Goal: Information Seeking & Learning: Learn about a topic

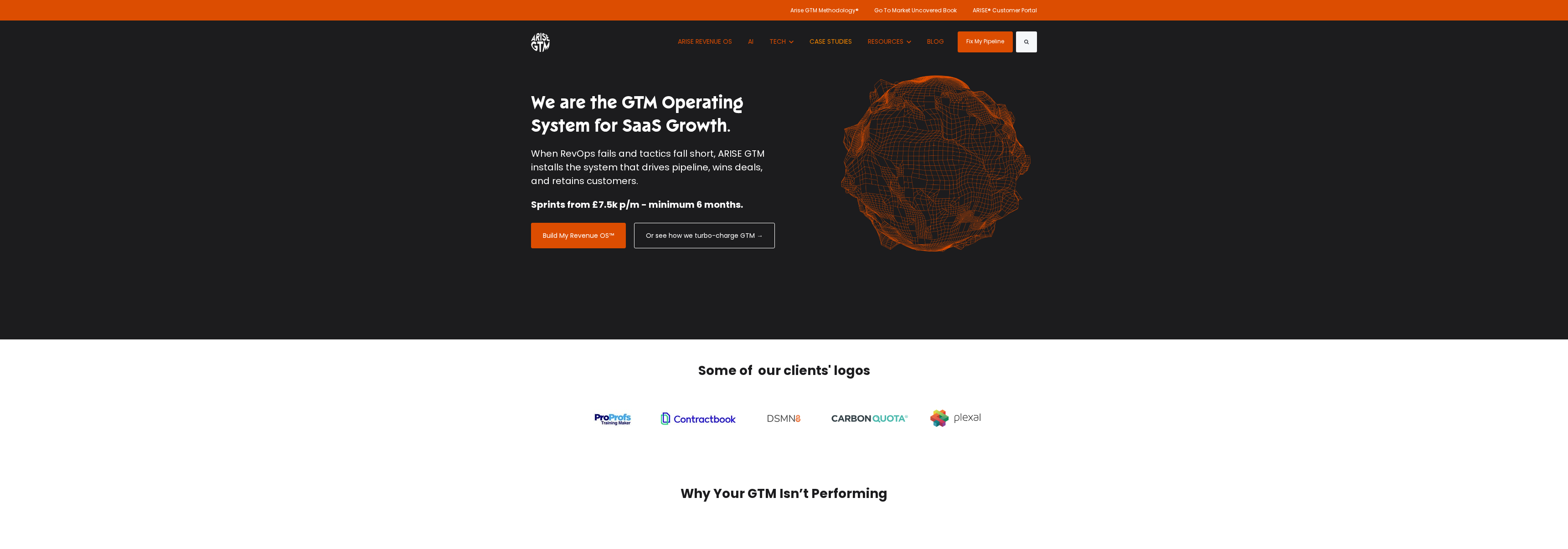
click at [841, 42] on link "CASE STUDIES" at bounding box center [831, 42] width 56 height 43
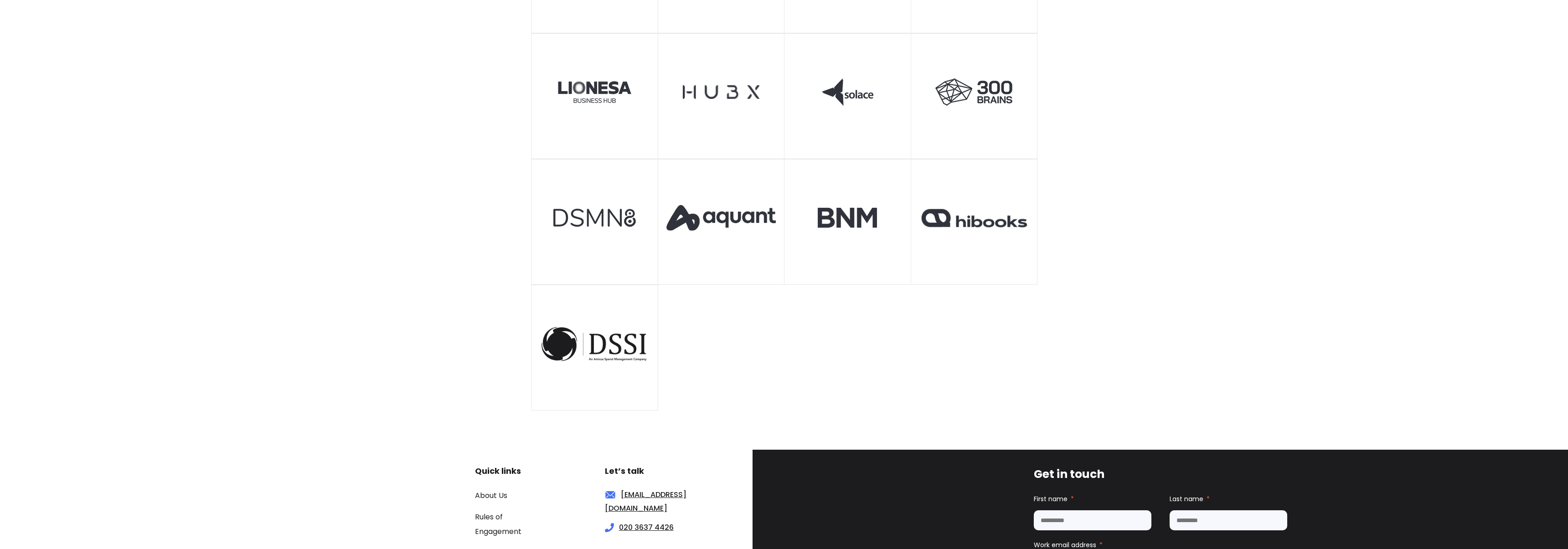
scroll to position [578, 0]
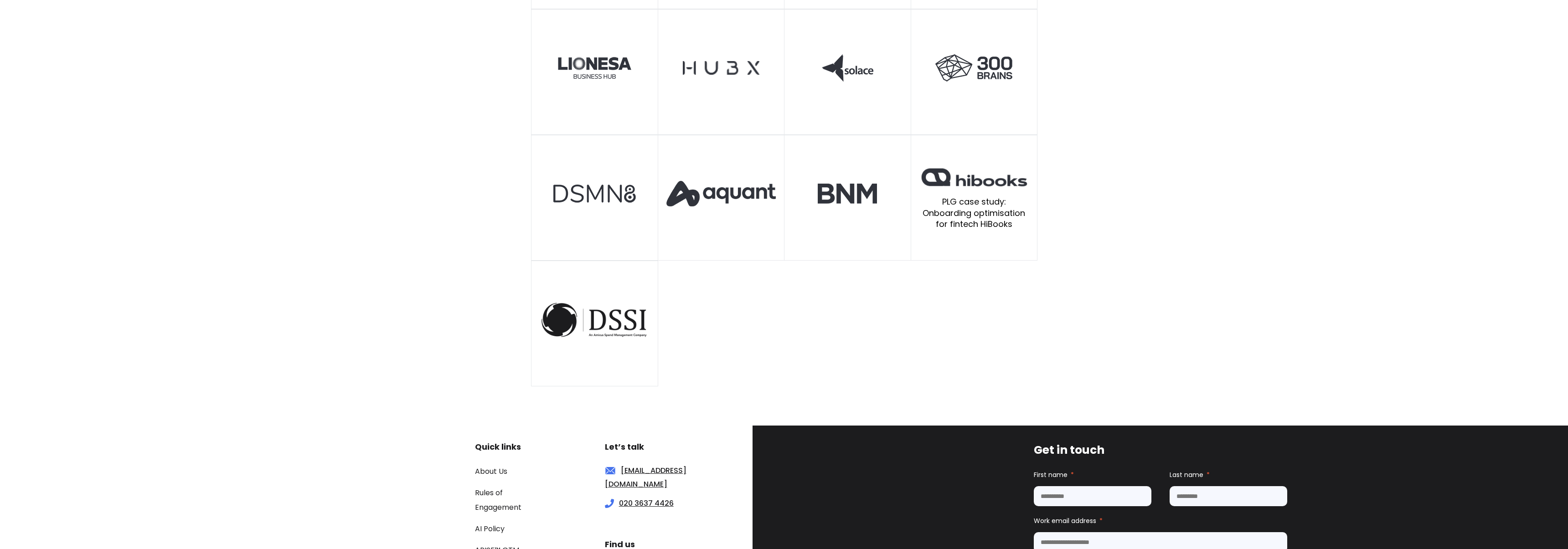
click at [972, 186] on img at bounding box center [974, 177] width 110 height 23
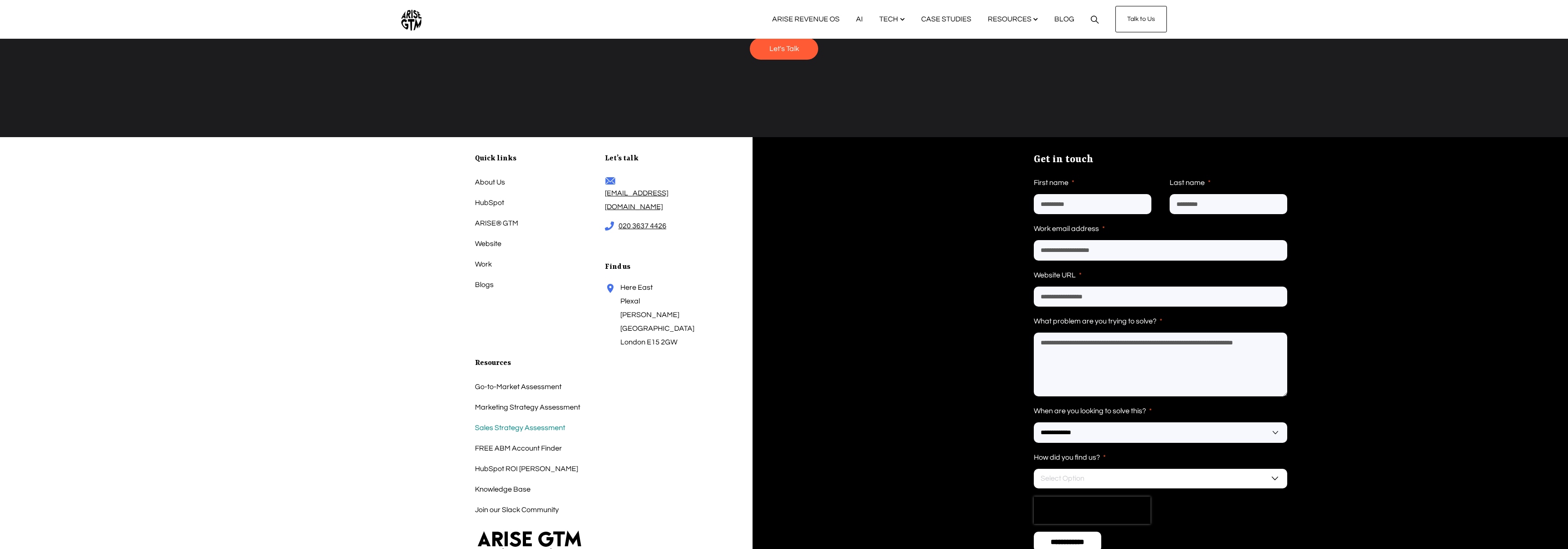
scroll to position [2106, 0]
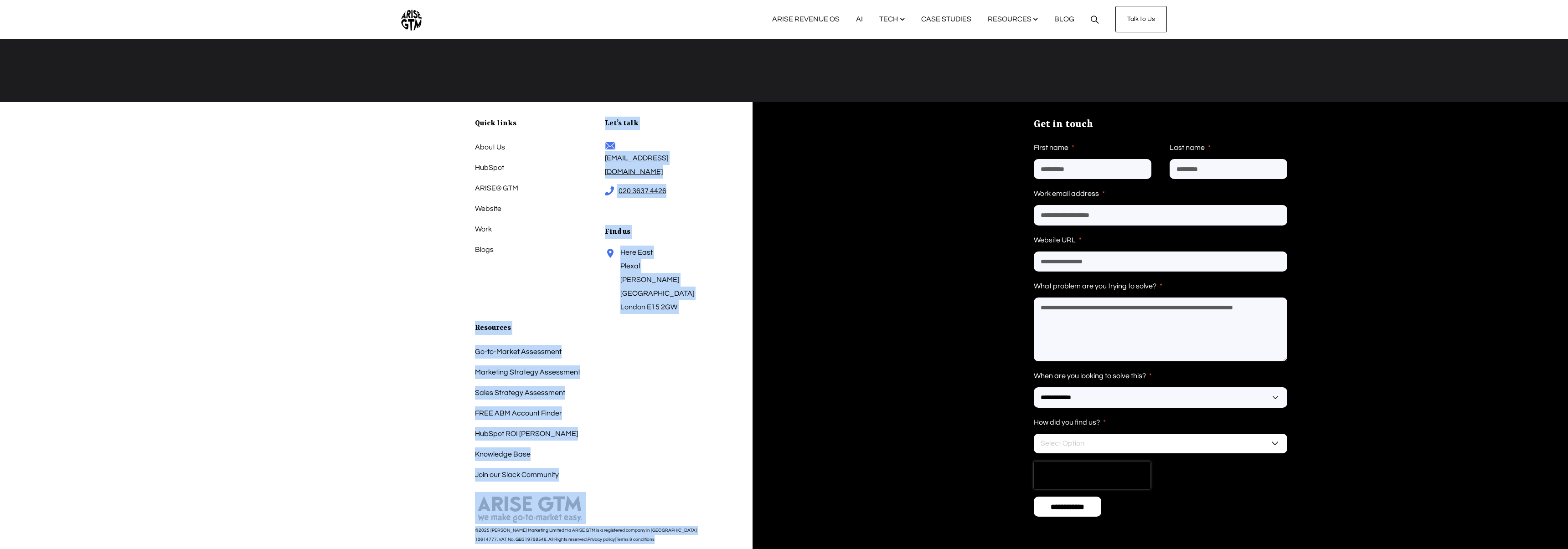
drag, startPoint x: 682, startPoint y: 507, endPoint x: 366, endPoint y: 255, distance: 404.2
click at [366, 256] on div "Quick links About Us HubSpot ARISE® GTM Website Work Blogs Let’s talk enquiries…" at bounding box center [376, 333] width 752 height 462
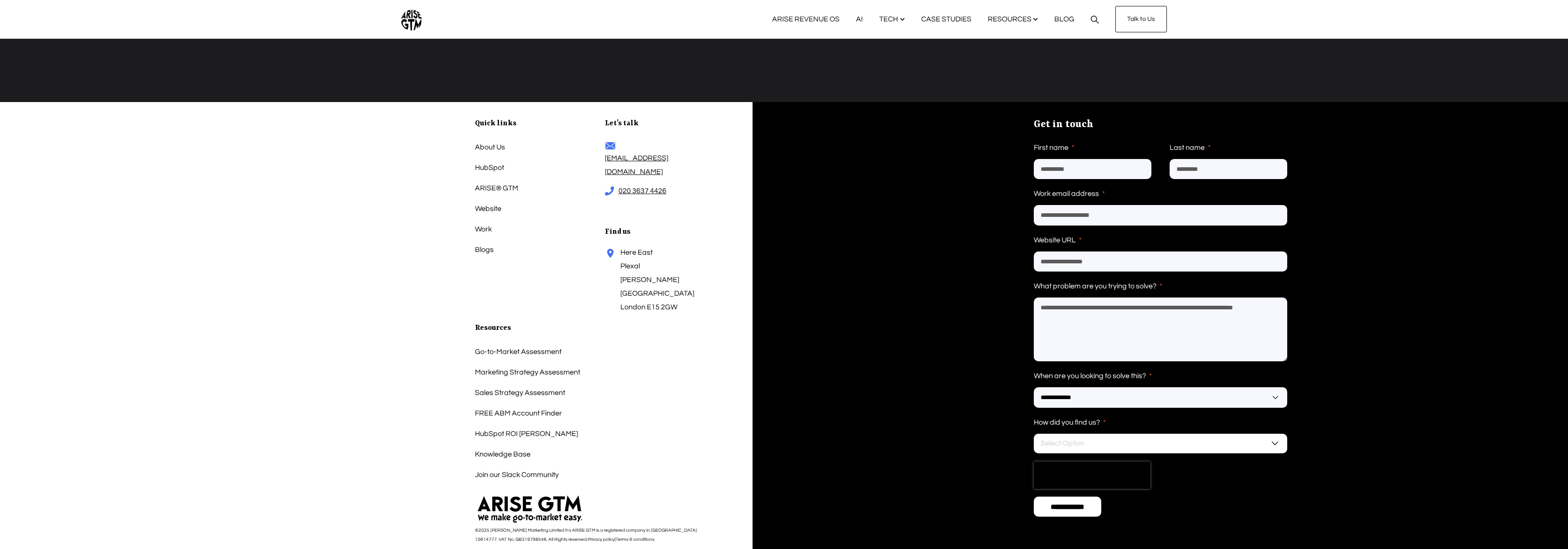
drag, startPoint x: 366, startPoint y: 255, endPoint x: 379, endPoint y: 254, distance: 13.0
click at [366, 255] on div "Quick links About Us HubSpot ARISE® GTM Website Work Blogs Let’s talk enquiries…" at bounding box center [376, 333] width 752 height 462
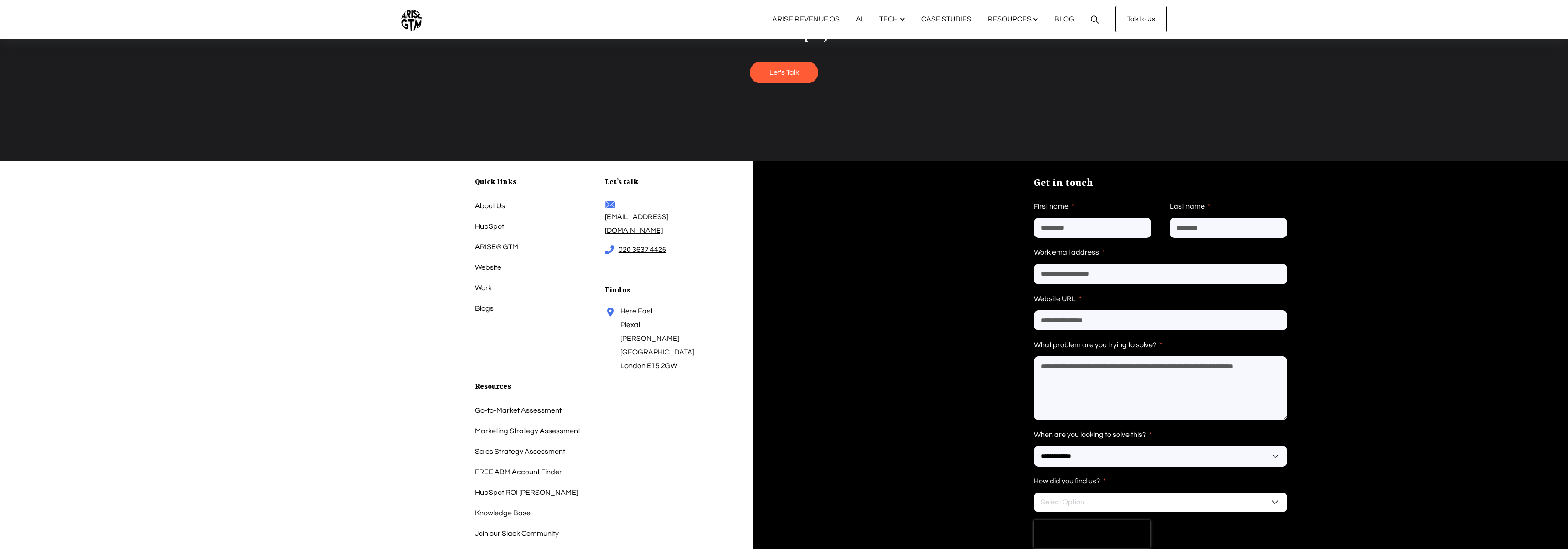
scroll to position [2041, 0]
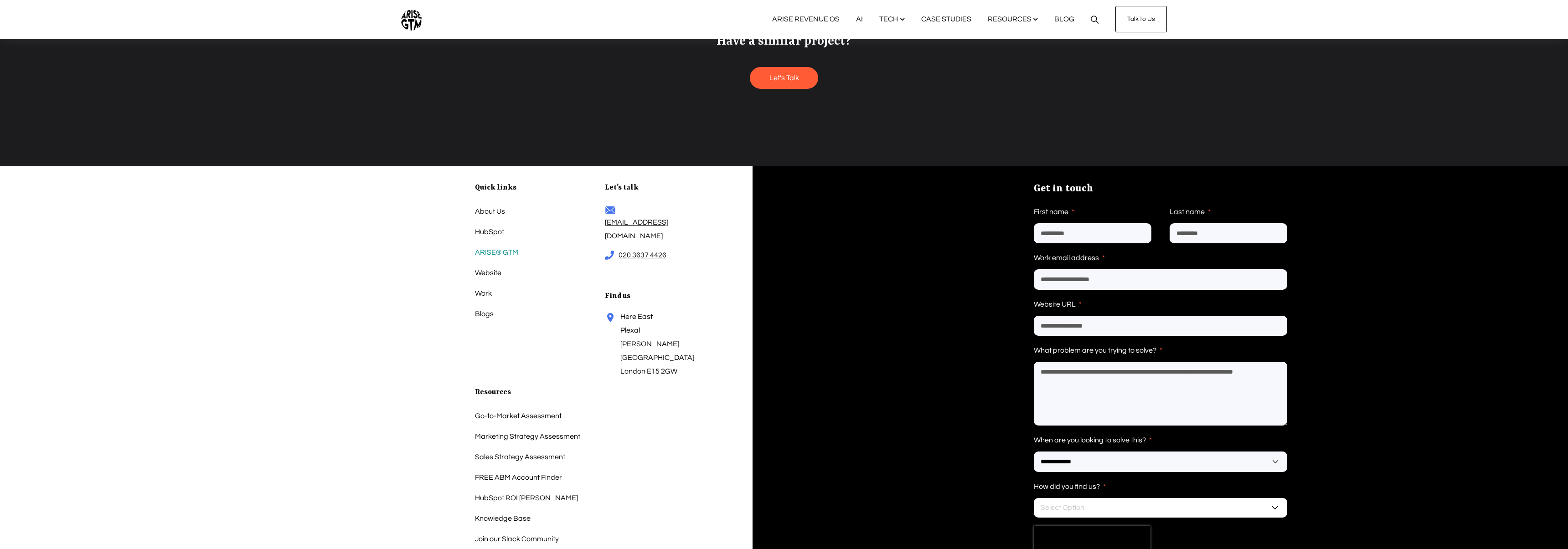
click at [497, 246] on link "ARISE® GTM" at bounding box center [496, 253] width 43 height 13
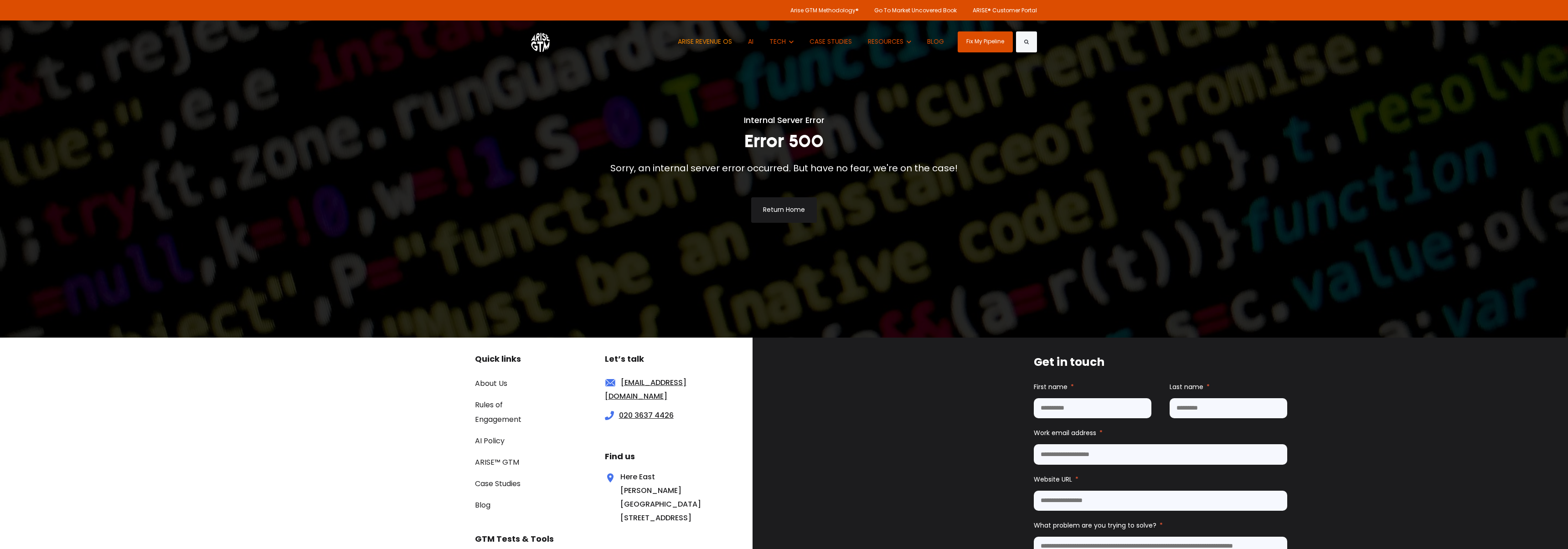
click at [705, 43] on link "ARISE REVENUE OS" at bounding box center [705, 42] width 68 height 43
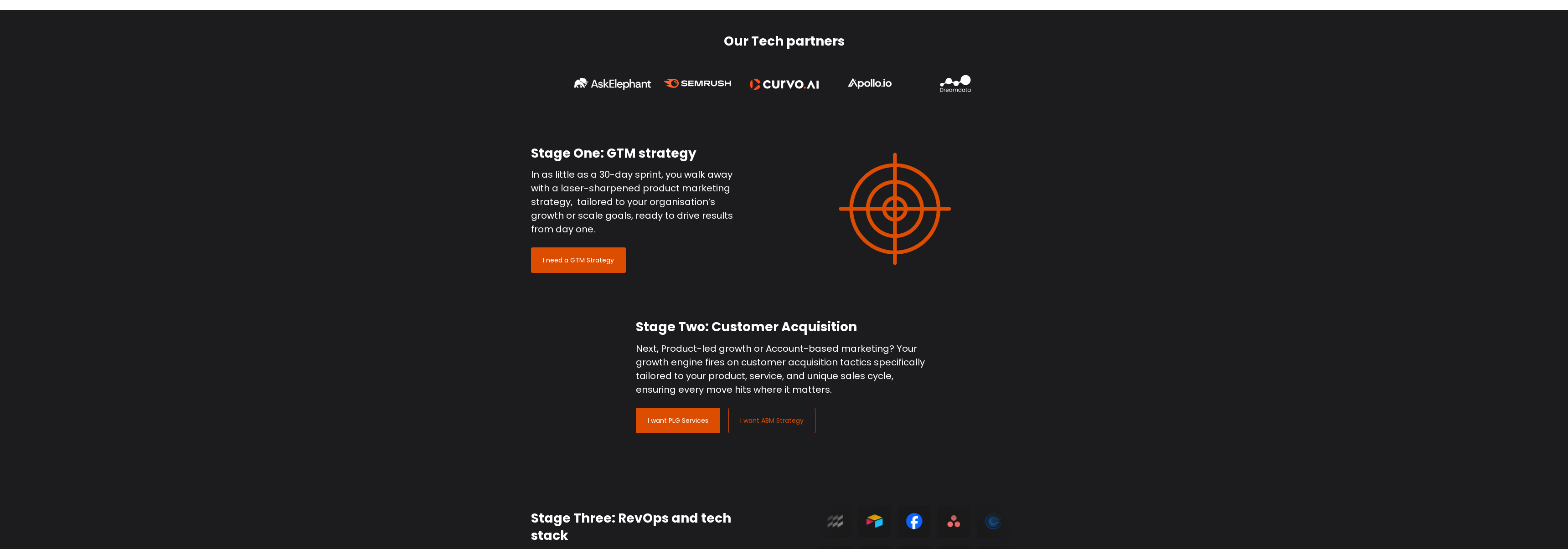
scroll to position [844, 0]
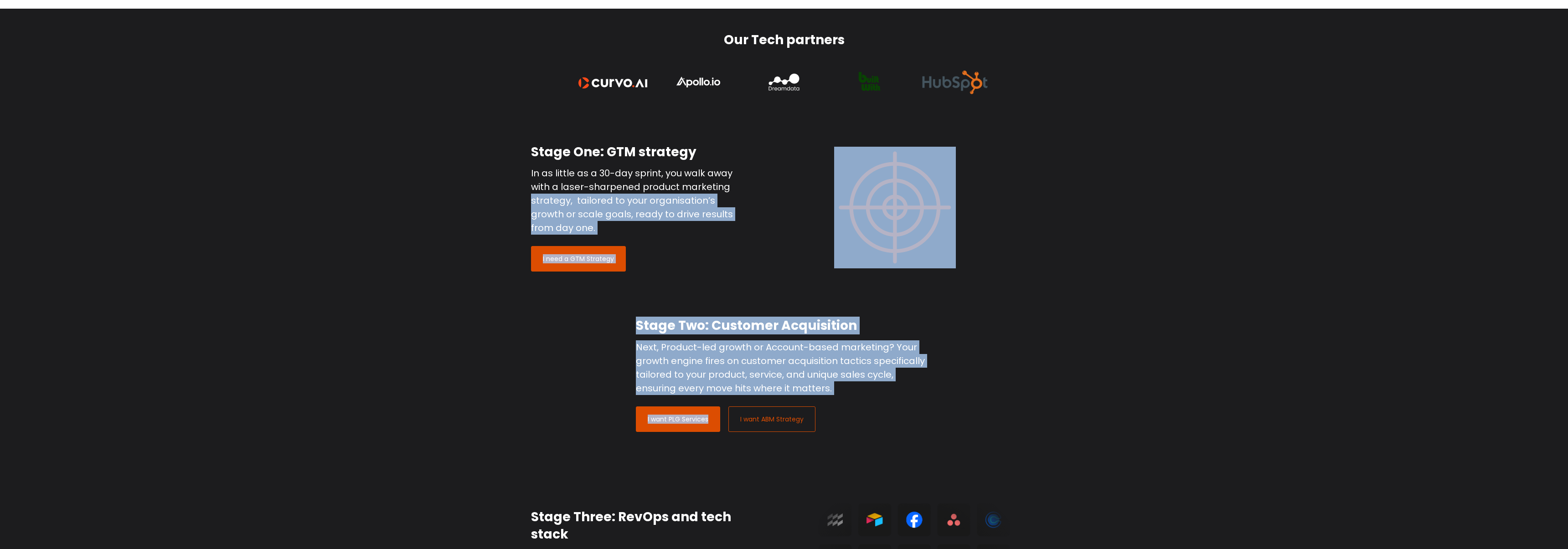
drag, startPoint x: 1119, startPoint y: 400, endPoint x: 447, endPoint y: 195, distance: 702.6
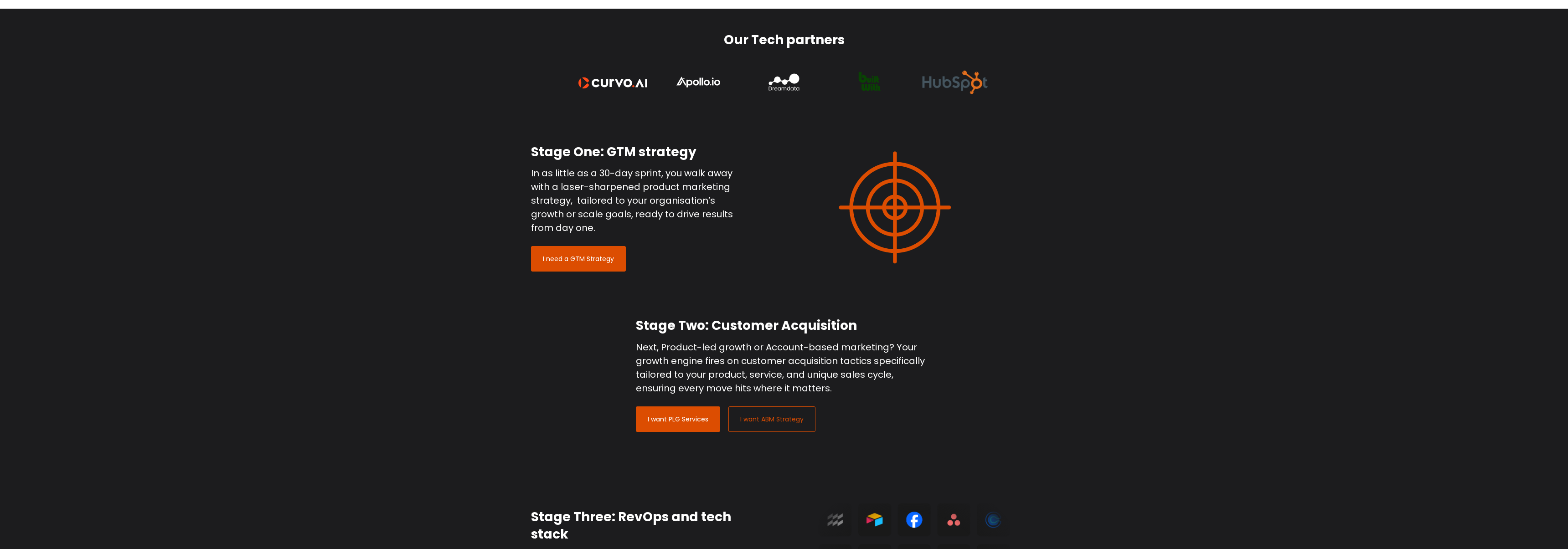
click at [447, 195] on div "Stage One: GTM strategy In as little as a 30-day sprint, you walk away with a l…" at bounding box center [784, 208] width 1568 height 174
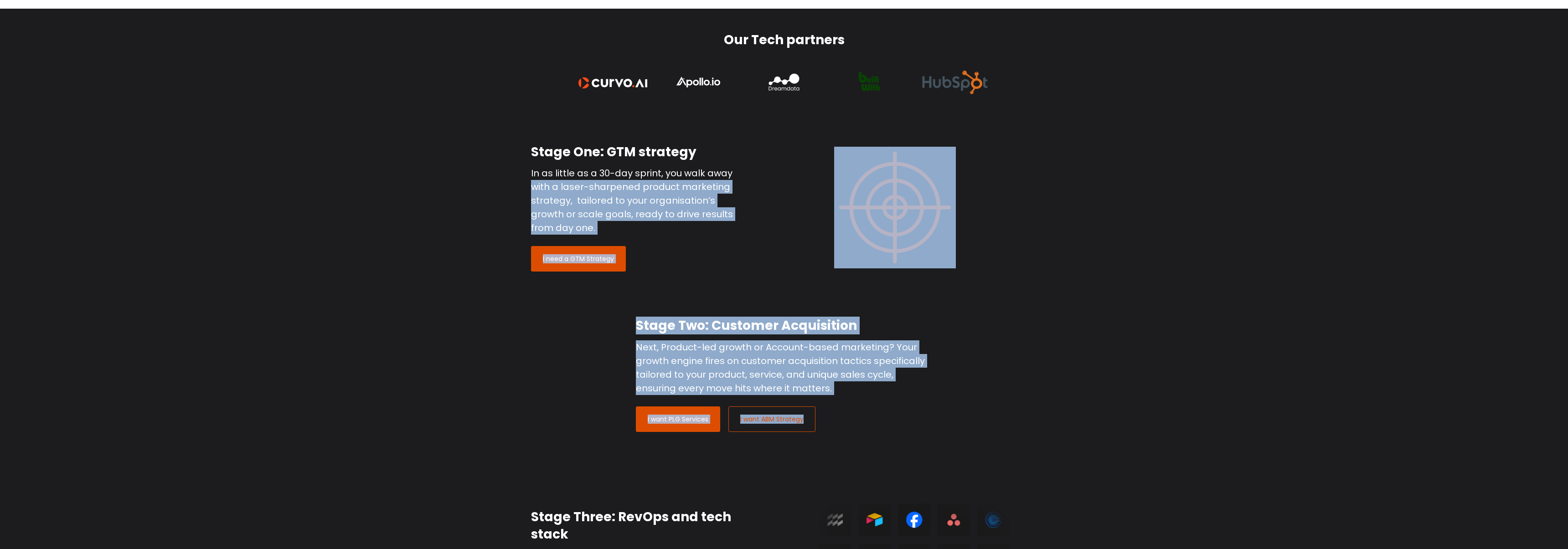
drag, startPoint x: 473, startPoint y: 189, endPoint x: 1045, endPoint y: 427, distance: 619.5
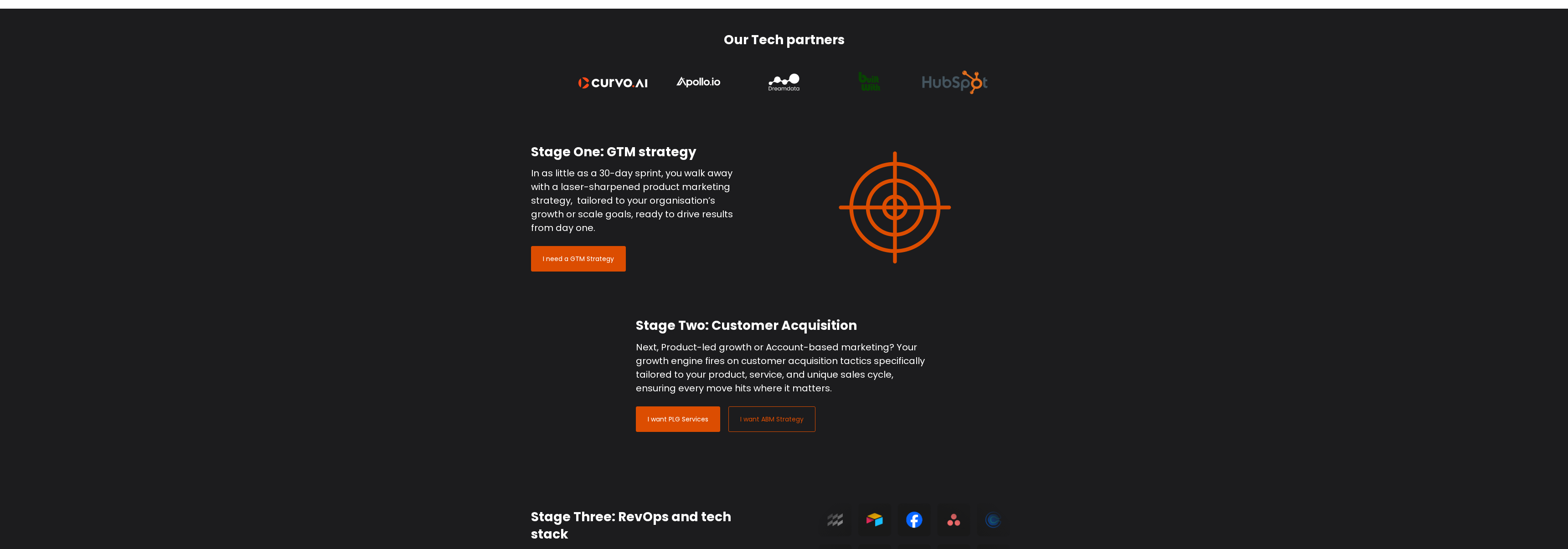
click at [1045, 427] on div "Stage Two: Customer Acquisition Next, Product-led growth or Account-based marke…" at bounding box center [784, 374] width 620 height 115
click at [575, 257] on link "I need a GTM Strategy" at bounding box center [578, 259] width 95 height 26
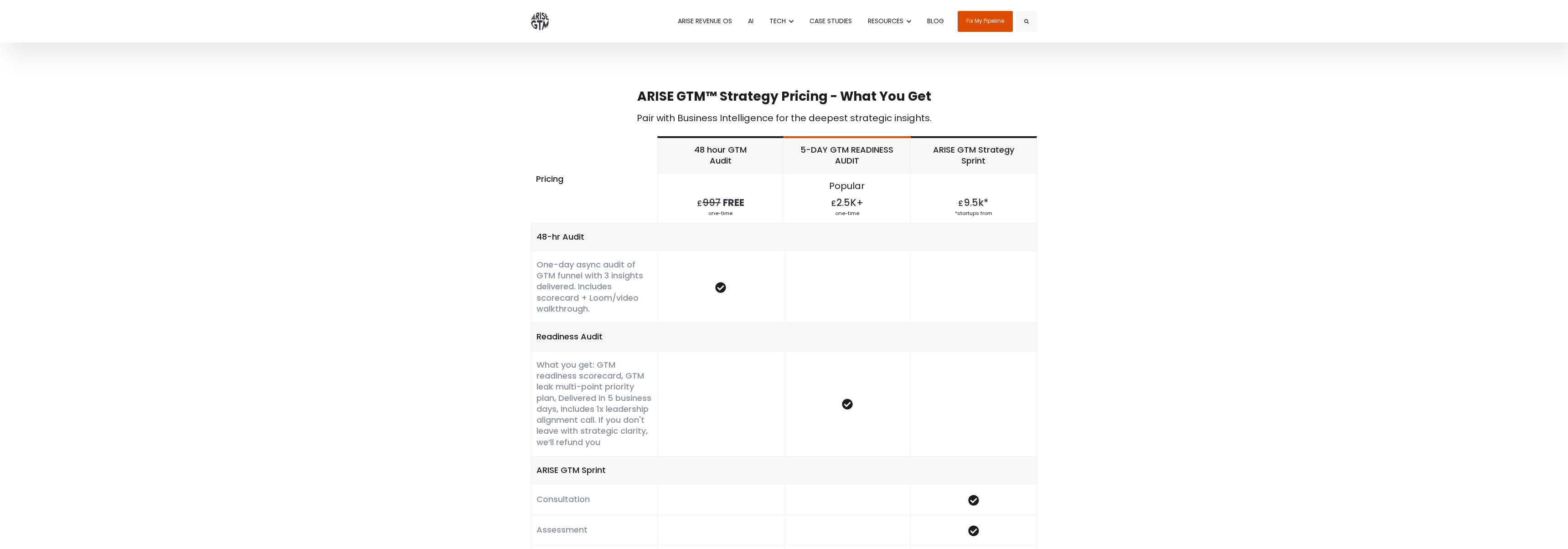
scroll to position [434, 0]
click at [560, 285] on h6 "One-day async audit of GTM funnel with 3 insights delivered. Includes scorecard…" at bounding box center [594, 287] width 116 height 55
click at [566, 393] on h6 "What you get: GTM readiness scorecard, GTM leak multi-point priority plan, Deli…" at bounding box center [594, 404] width 116 height 88
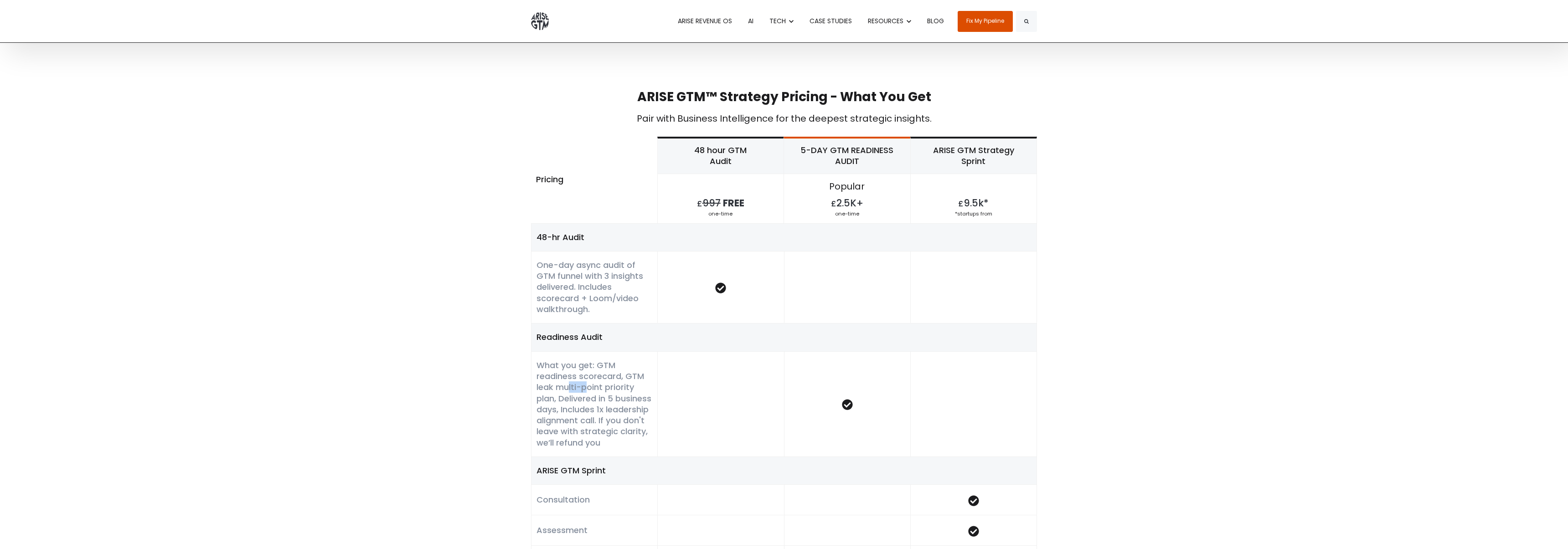
click at [566, 393] on h6 "What you get: GTM readiness scorecard, GTM leak multi-point priority plan, Deli…" at bounding box center [594, 404] width 116 height 88
click at [567, 393] on h6 "What you get: GTM readiness scorecard, GTM leak multi-point priority plan, Deli…" at bounding box center [594, 404] width 116 height 88
click at [564, 405] on h6 "What you get: GTM readiness scorecard, GTM leak multi-point priority plan, Deli…" at bounding box center [594, 404] width 116 height 88
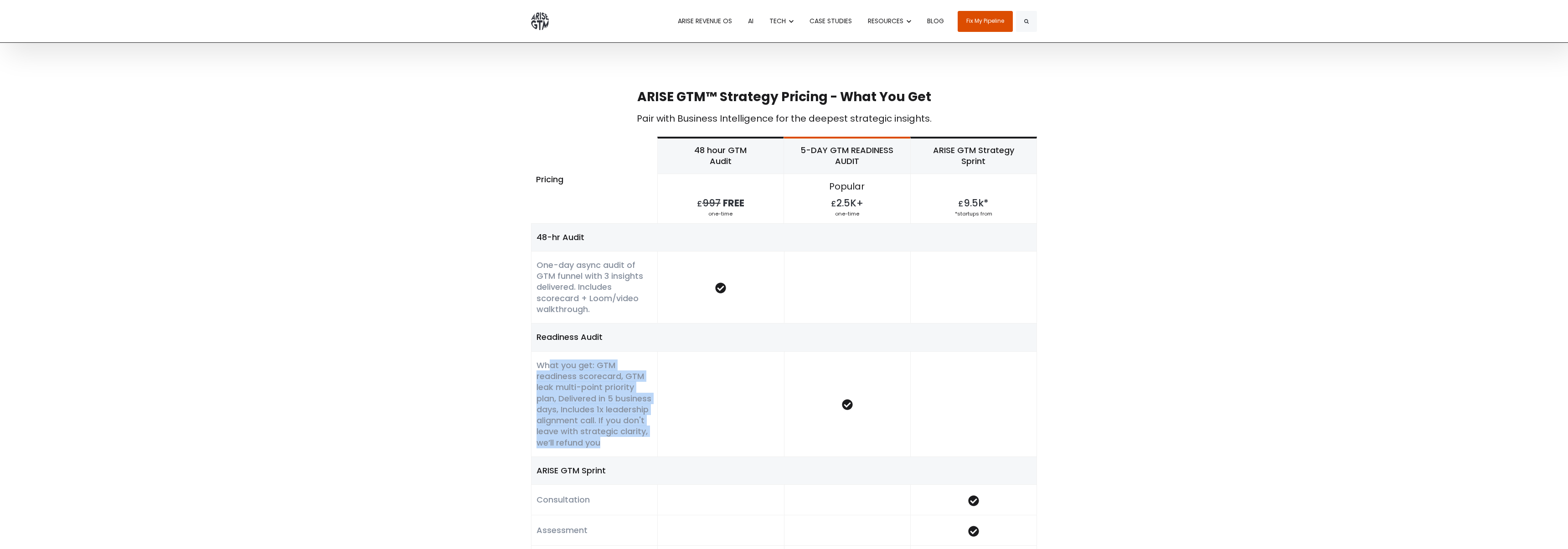
click at [564, 405] on h6 "What you get: GTM readiness scorecard, GTM leak multi-point priority plan, Deli…" at bounding box center [594, 404] width 116 height 88
click at [565, 405] on h6 "What you get: GTM readiness scorecard, GTM leak multi-point priority plan, Deli…" at bounding box center [594, 404] width 116 height 88
click at [562, 405] on h6 "What you get: GTM readiness scorecard, GTM leak multi-point priority plan, Deli…" at bounding box center [594, 404] width 116 height 88
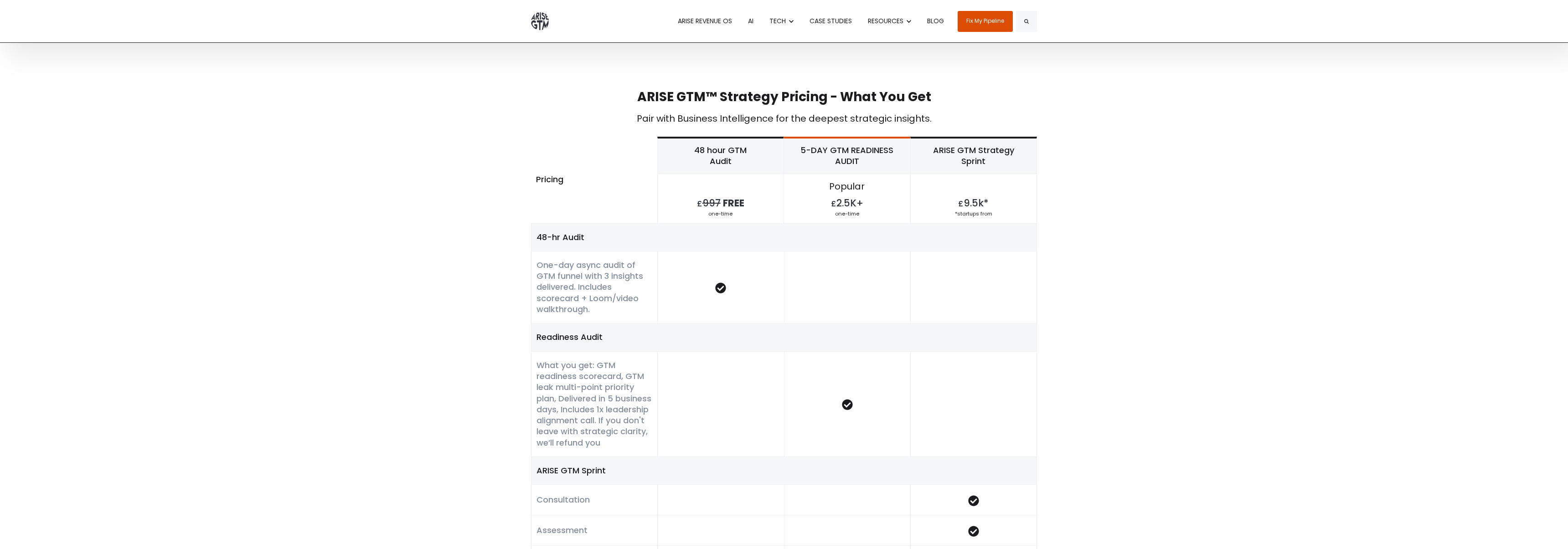
click at [568, 404] on h6 "What you get: GTM readiness scorecard, GTM leak multi-point priority plan, Deli…" at bounding box center [594, 404] width 116 height 88
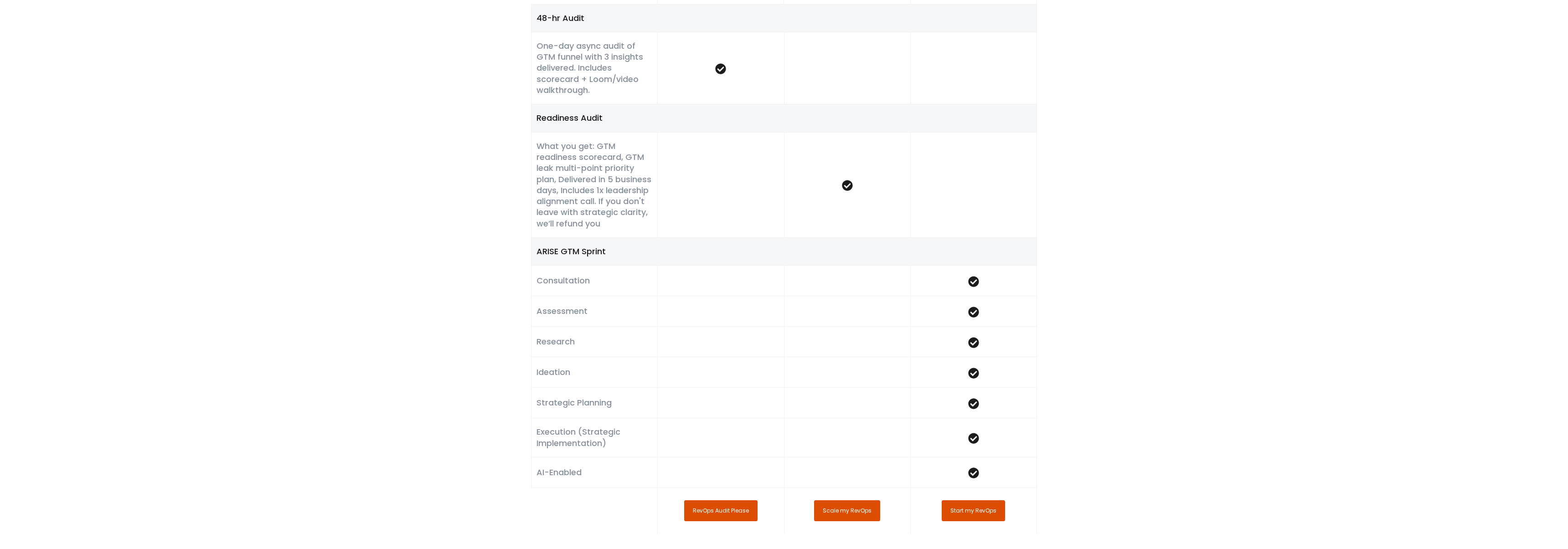
scroll to position [677, 0]
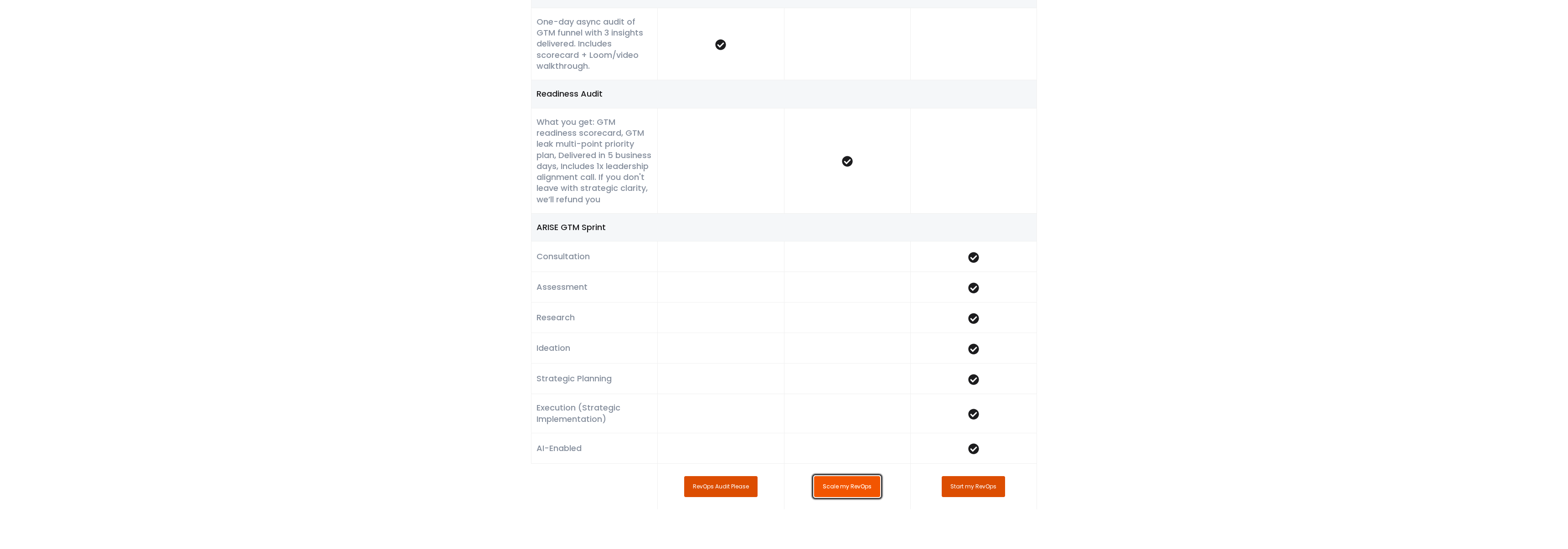
click at [842, 496] on link "Scale my RevOps" at bounding box center [847, 487] width 66 height 21
